Goal: Task Accomplishment & Management: Manage account settings

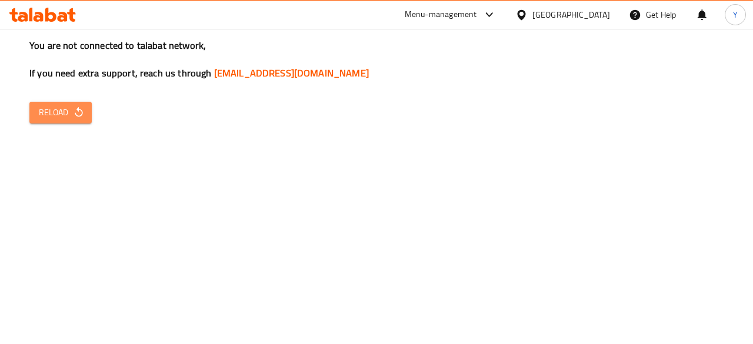
click at [91, 104] on button "Reload" at bounding box center [60, 113] width 62 height 22
click at [61, 111] on span "Reload" at bounding box center [61, 112] width 44 height 15
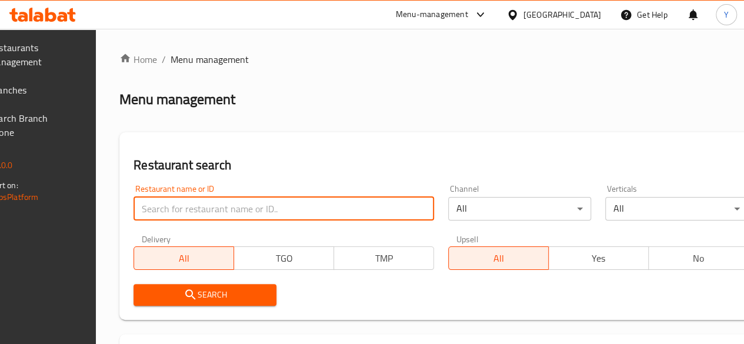
click at [238, 202] on input "search" at bounding box center [284, 209] width 301 height 24
click button "Search" at bounding box center [205, 295] width 143 height 22
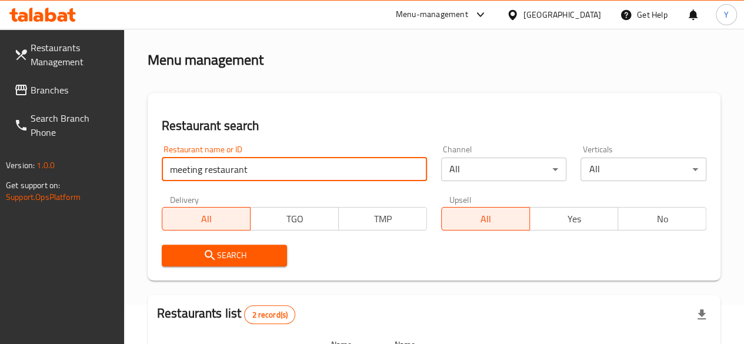
scroll to position [40, 0]
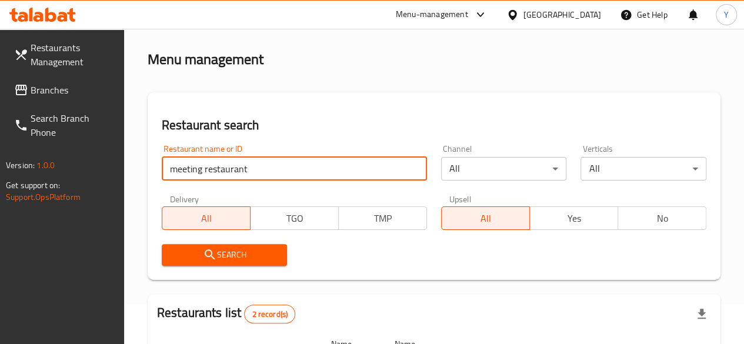
click at [247, 166] on input "meeting restaurant" at bounding box center [294, 169] width 265 height 24
type input "meeting restaurant"
click button "Search" at bounding box center [225, 255] width 126 height 22
click at [247, 166] on input "meeting restaurant" at bounding box center [294, 169] width 265 height 24
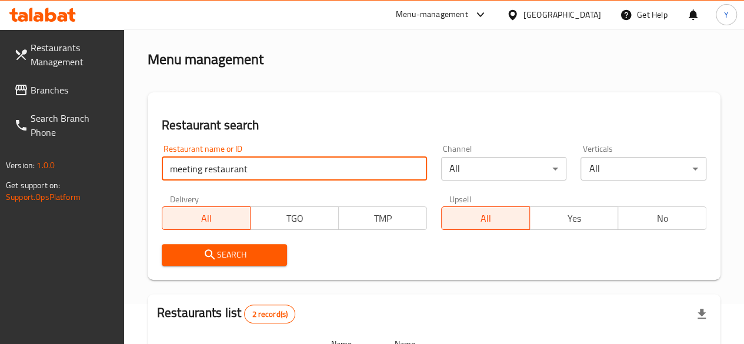
click at [247, 166] on input "meeting restaurant" at bounding box center [294, 169] width 265 height 24
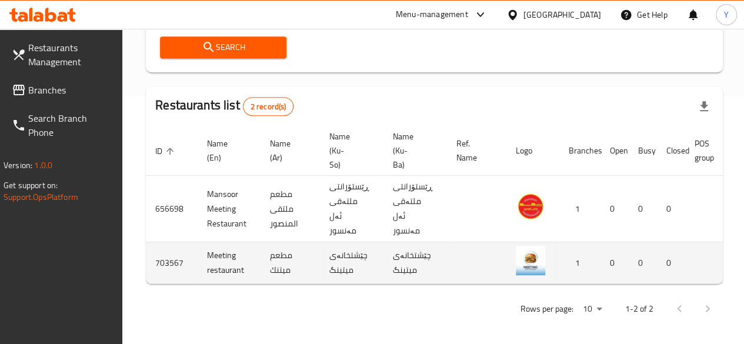
scroll to position [0, 124]
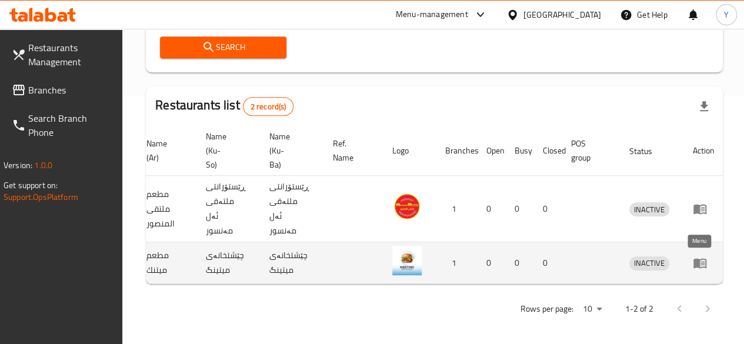
click at [701, 262] on icon "enhanced table" at bounding box center [703, 263] width 4 height 5
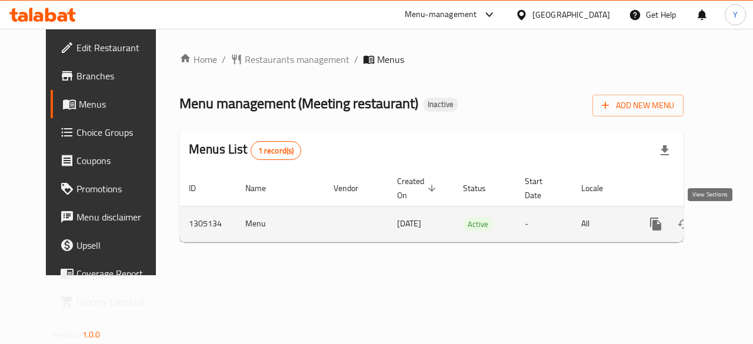
click at [734, 229] on icon "enhanced table" at bounding box center [741, 224] width 14 height 14
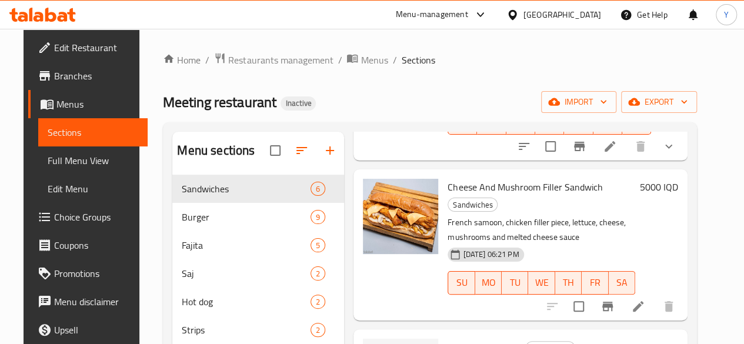
scroll to position [518, 0]
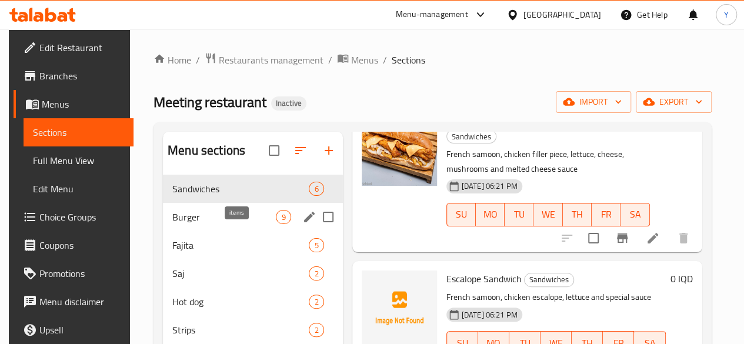
click at [277, 223] on span "9" at bounding box center [284, 217] width 14 height 11
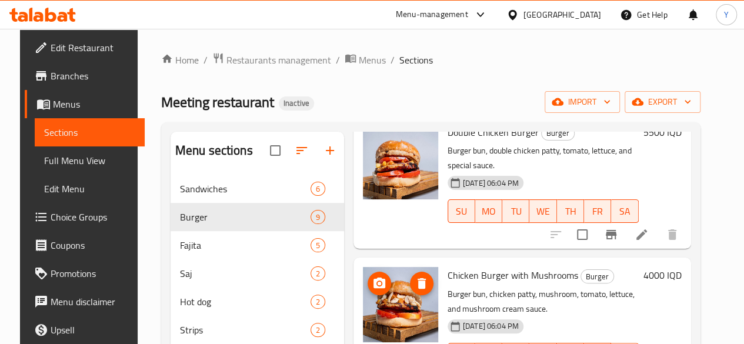
scroll to position [165, 0]
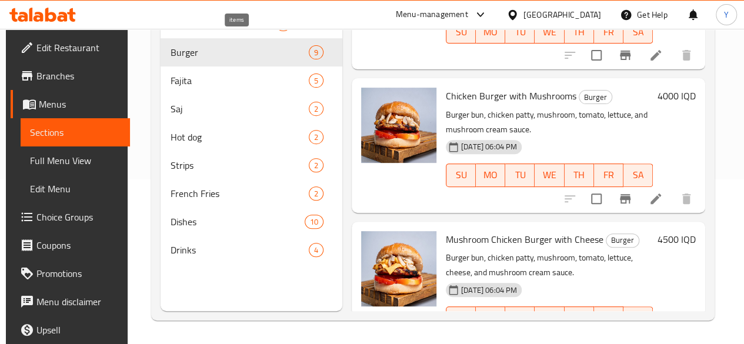
click at [277, 30] on span "6" at bounding box center [284, 24] width 14 height 11
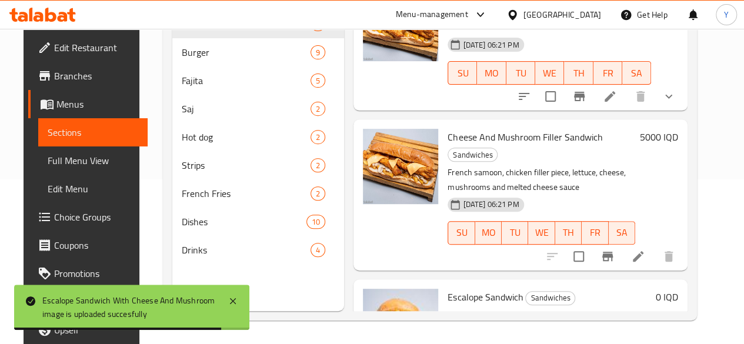
scroll to position [518, 0]
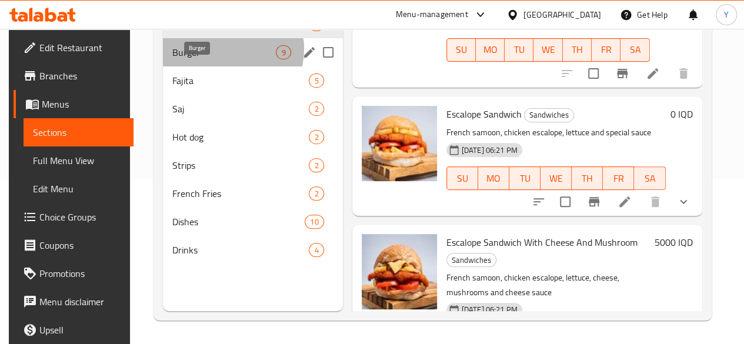
click at [220, 59] on span "Burger" at bounding box center [224, 52] width 104 height 14
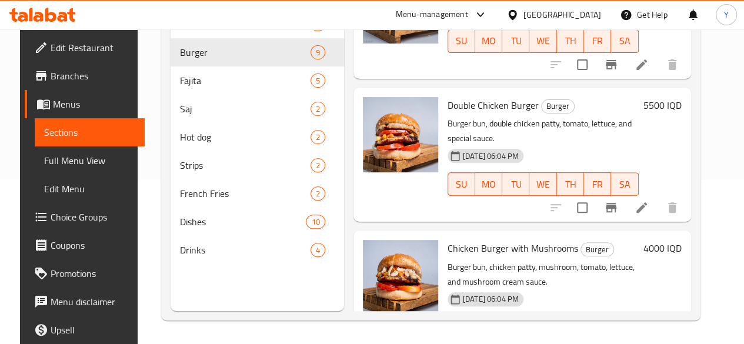
scroll to position [918, 0]
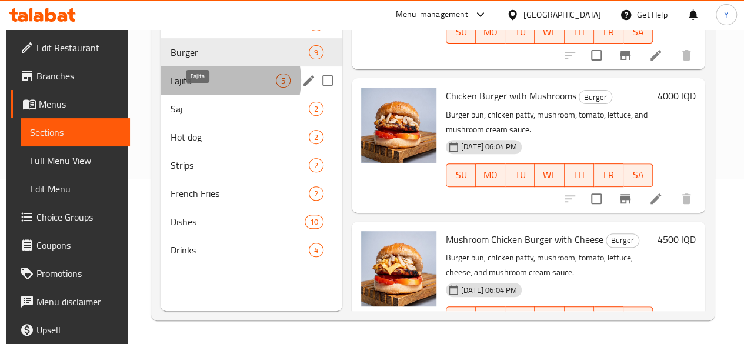
click at [224, 88] on span "Fajita" at bounding box center [222, 81] width 105 height 14
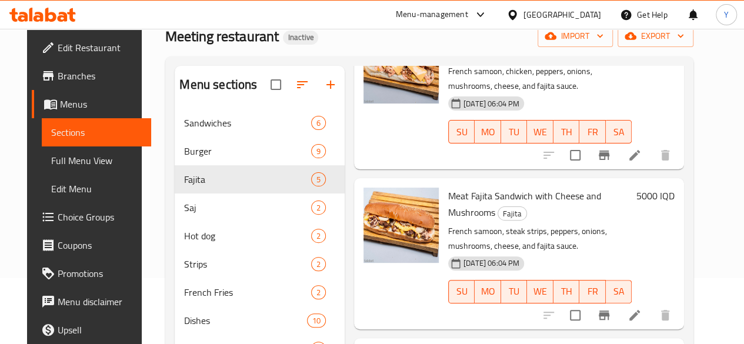
scroll to position [165, 0]
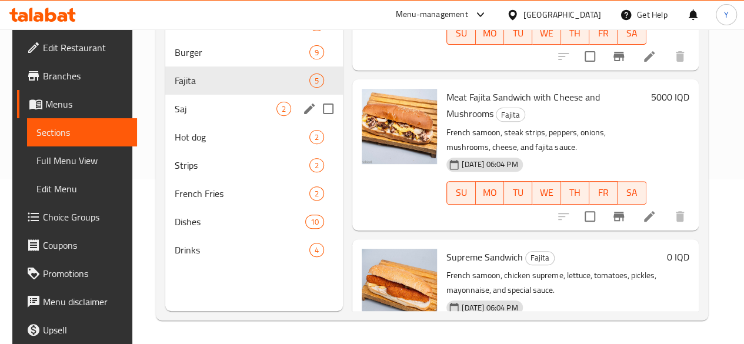
click at [226, 116] on span "Saj" at bounding box center [226, 109] width 102 height 14
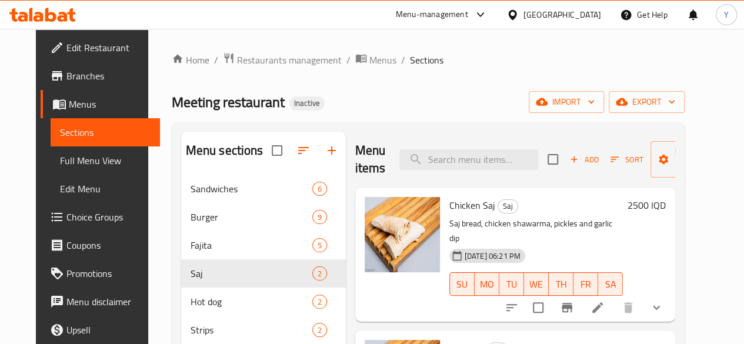
scroll to position [165, 0]
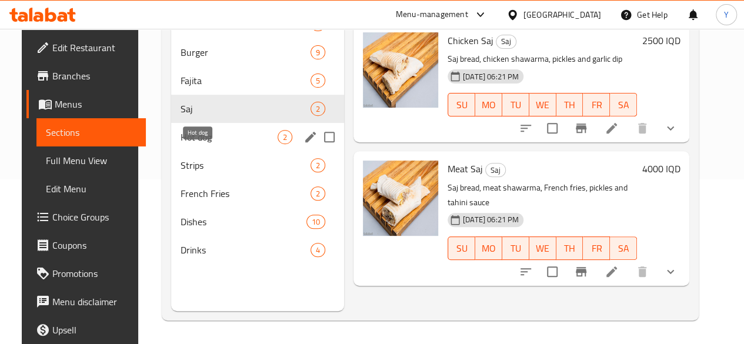
click at [219, 144] on span "Hot dog" at bounding box center [229, 137] width 97 height 14
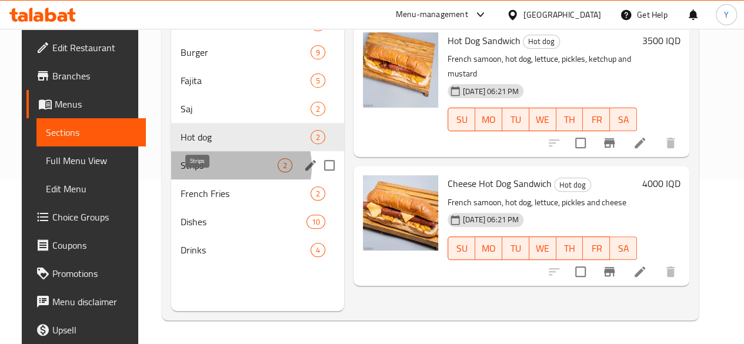
click at [219, 172] on span "Strips" at bounding box center [229, 165] width 97 height 14
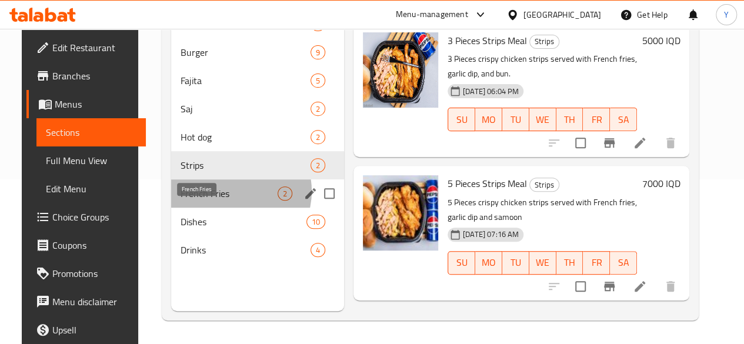
click at [219, 201] on span "French Fries" at bounding box center [229, 194] width 97 height 14
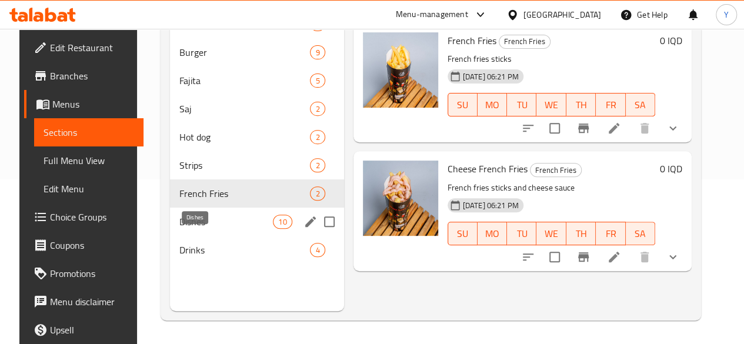
click at [209, 229] on span "Dishes" at bounding box center [226, 222] width 94 height 14
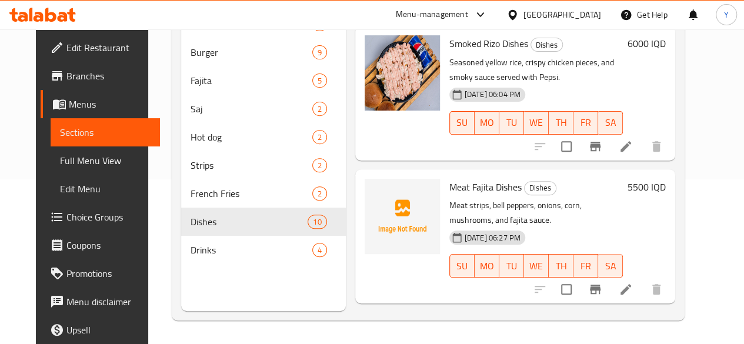
scroll to position [1003, 0]
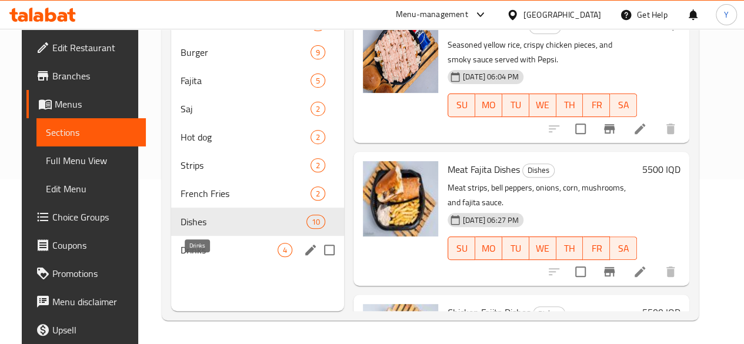
click at [212, 257] on span "Drinks" at bounding box center [229, 250] width 97 height 14
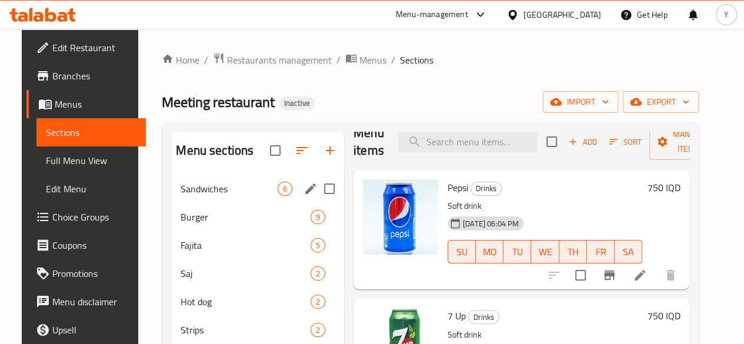
click at [278, 195] on span "6" at bounding box center [285, 189] width 14 height 11
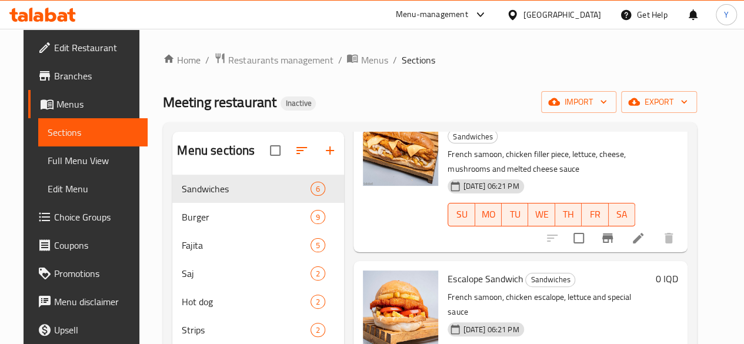
scroll to position [165, 0]
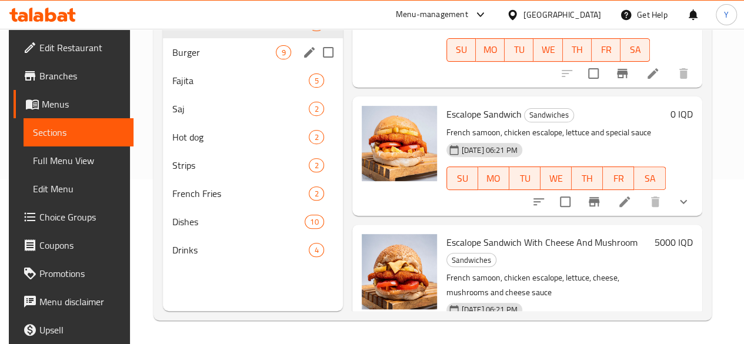
click at [277, 58] on span "9" at bounding box center [284, 52] width 14 height 11
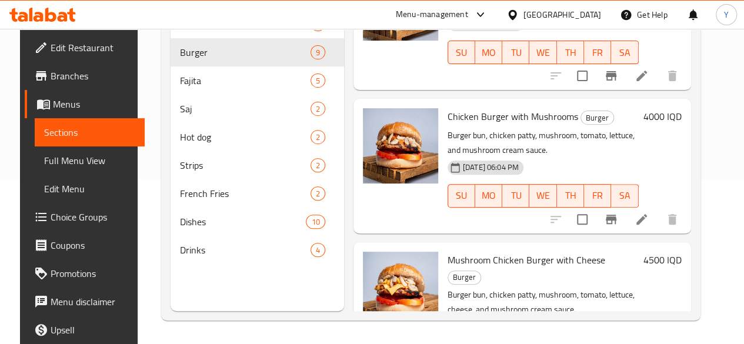
scroll to position [918, 0]
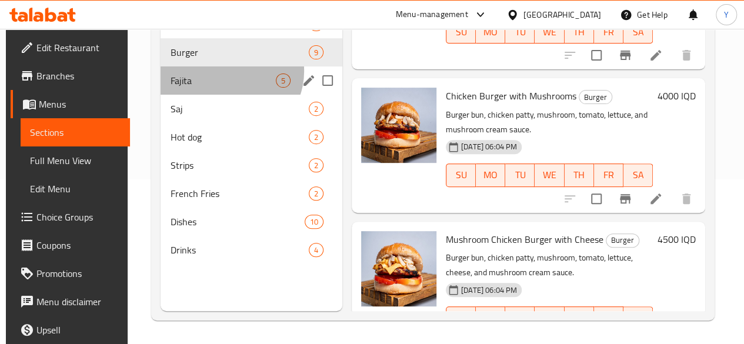
click at [227, 89] on div "Fajita 5" at bounding box center [252, 80] width 182 height 28
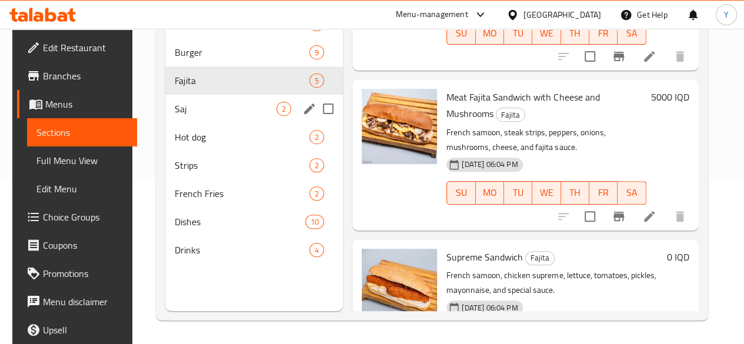
click at [231, 123] on div "Saj 2" at bounding box center [254, 109] width 178 height 28
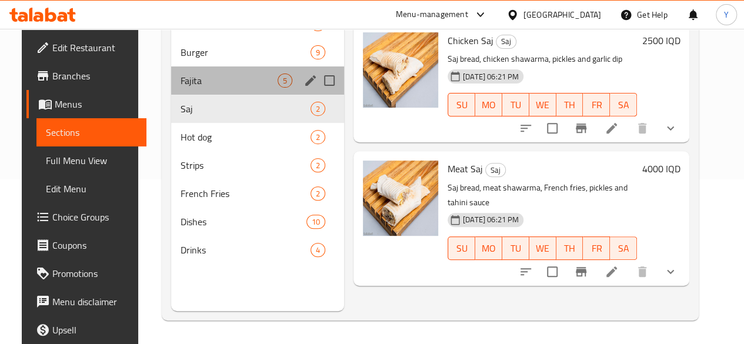
click at [249, 95] on div "Fajita 5" at bounding box center [257, 80] width 173 height 28
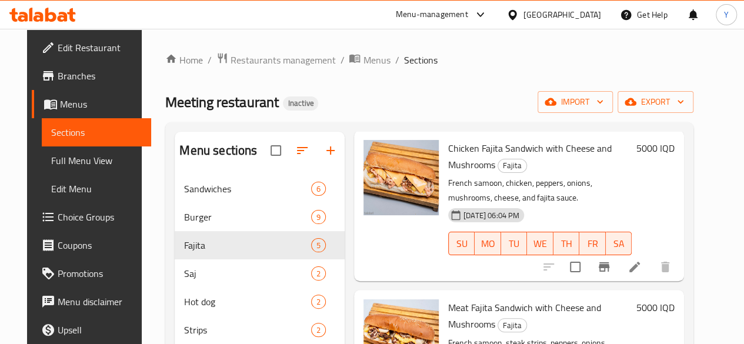
scroll to position [352, 0]
